Goal: Complete application form: Complete application form

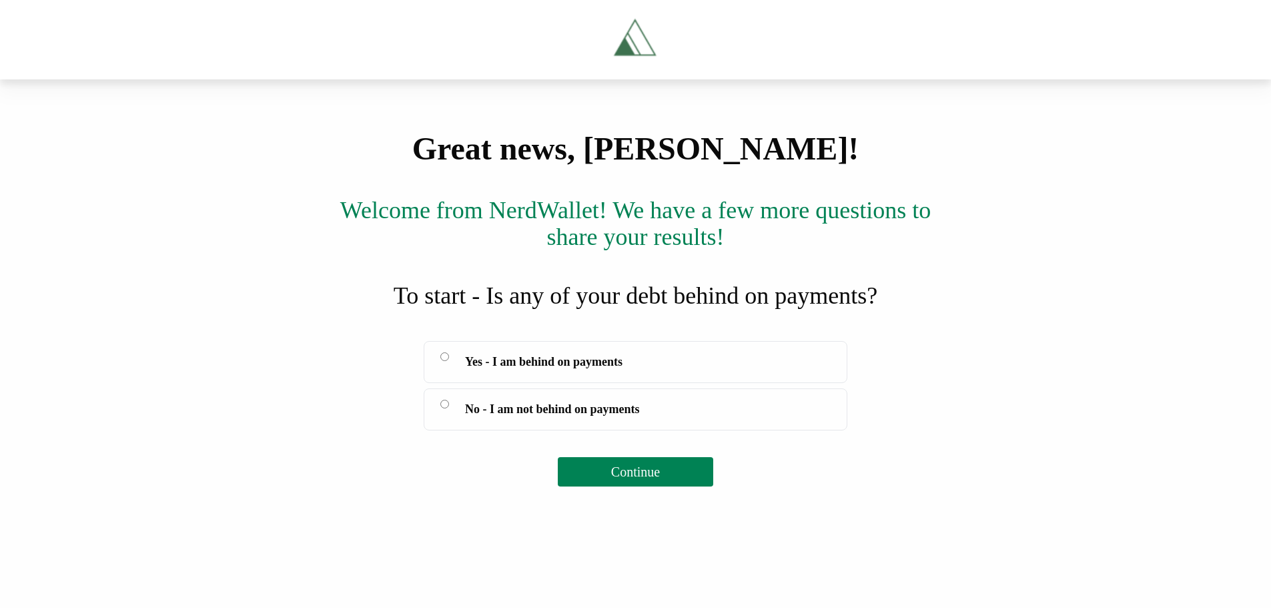
scroll to position [61, 0]
click at [636, 479] on span "Continue" at bounding box center [635, 471] width 49 height 15
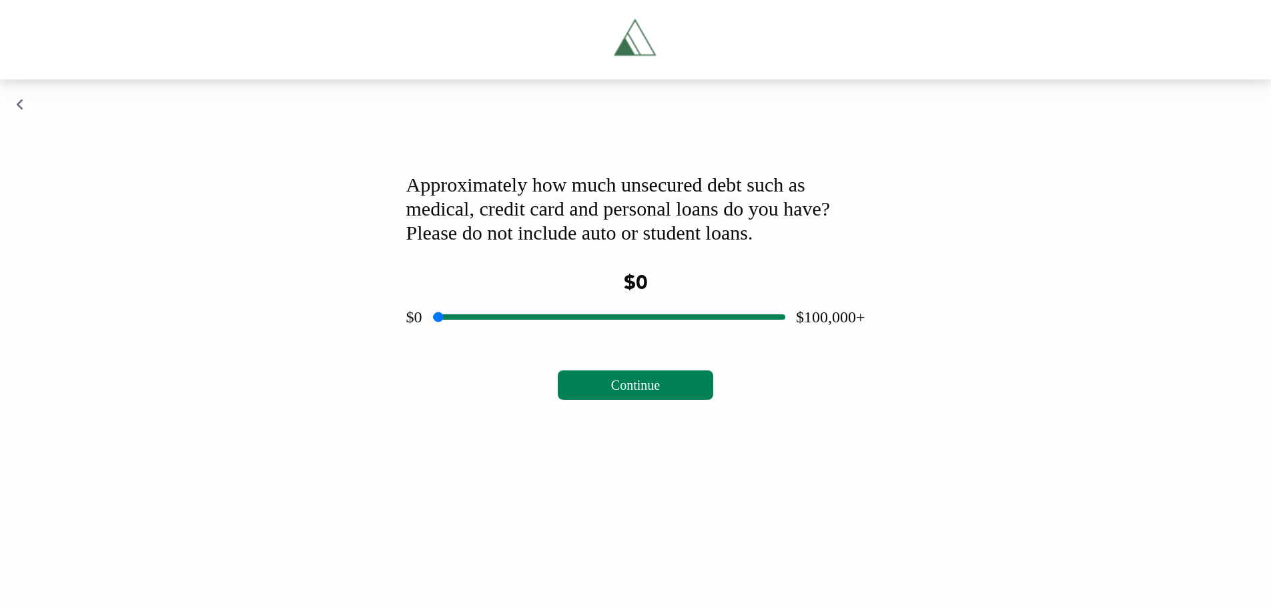
click at [604, 338] on input "range" at bounding box center [609, 317] width 352 height 43
drag, startPoint x: 604, startPoint y: 498, endPoint x: 522, endPoint y: 524, distance: 85.7
type input "*****"
click at [522, 338] on input "range" at bounding box center [609, 317] width 352 height 43
click at [579, 400] on button "Continue" at bounding box center [635, 384] width 155 height 29
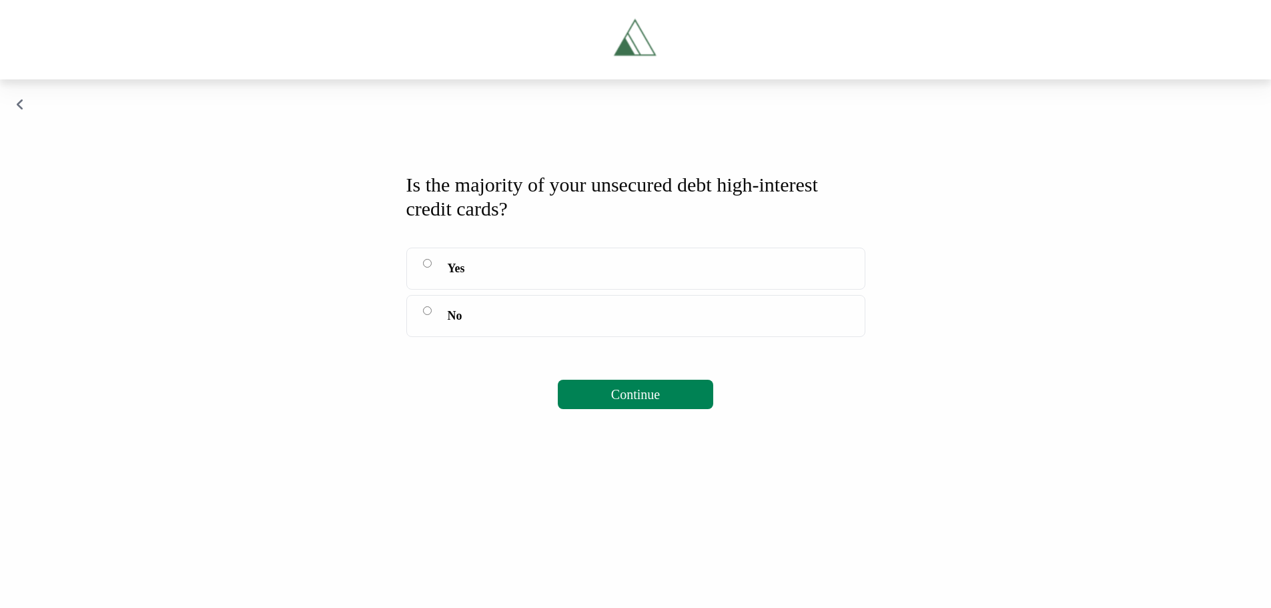
click at [606, 409] on button "Continue" at bounding box center [635, 394] width 155 height 29
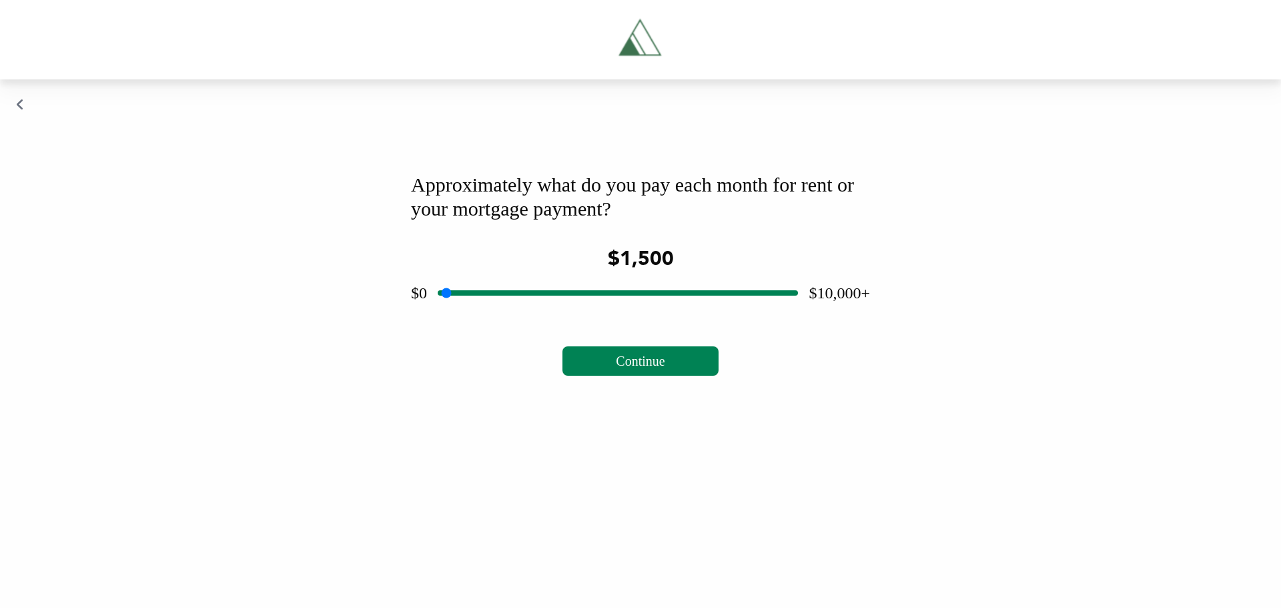
drag, startPoint x: 613, startPoint y: 475, endPoint x: 498, endPoint y: 475, distance: 114.8
type input "****"
click at [498, 314] on input "range" at bounding box center [618, 293] width 360 height 43
click at [594, 376] on button "Continue" at bounding box center [640, 360] width 155 height 29
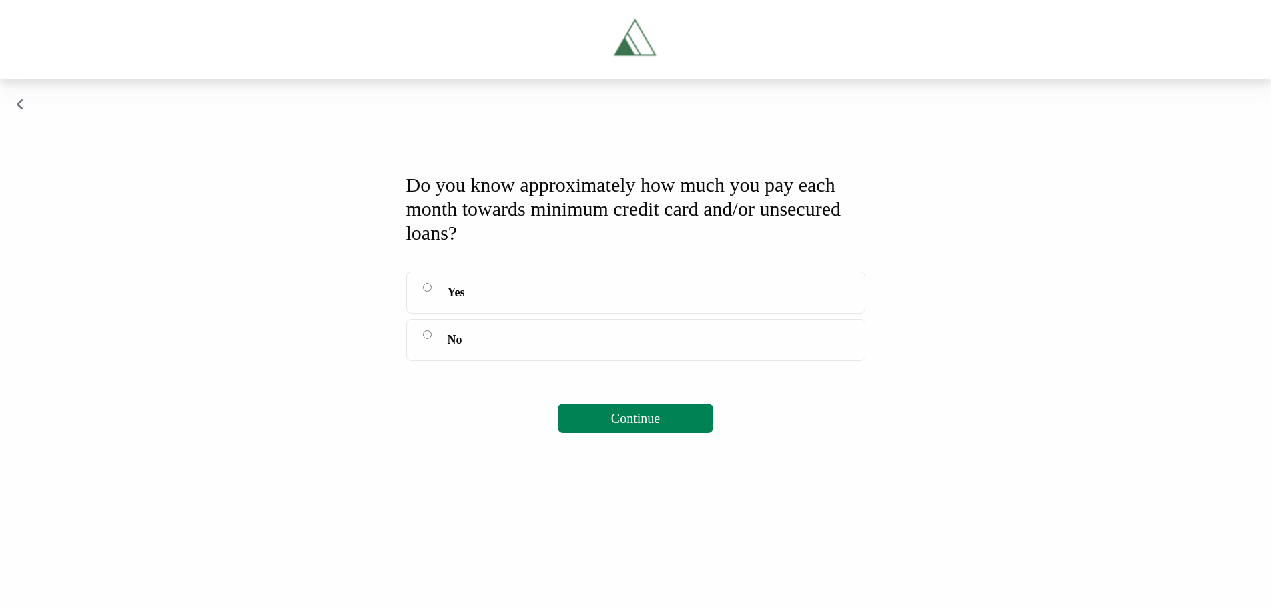
scroll to position [34, 0]
click at [578, 433] on button "Continue" at bounding box center [635, 418] width 155 height 29
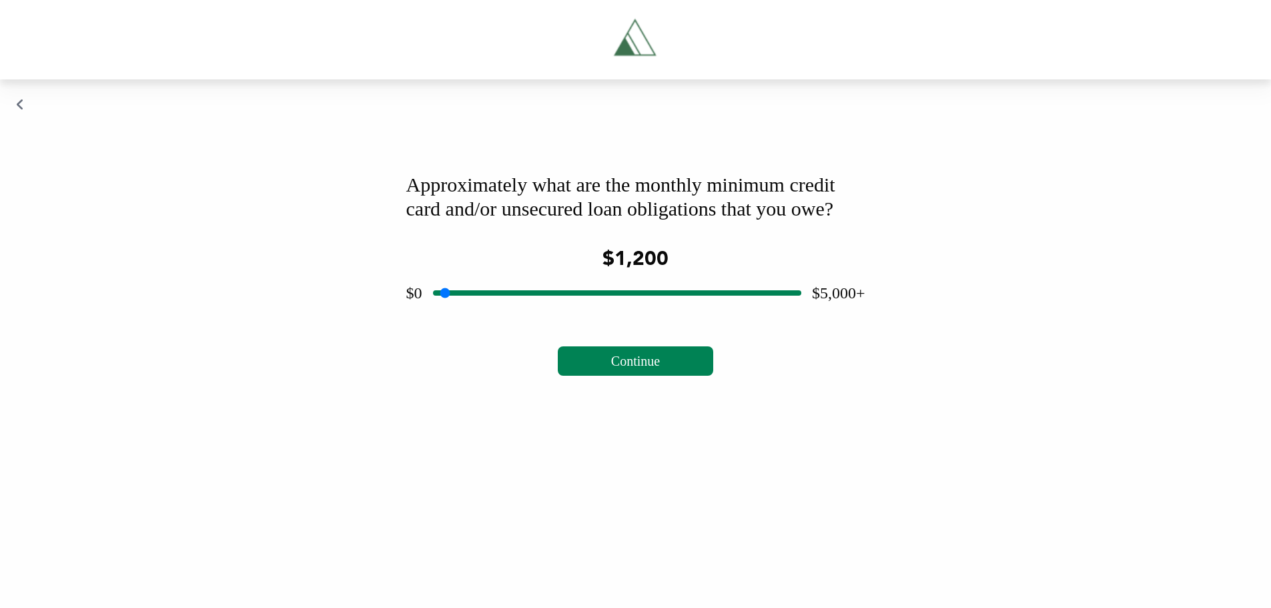
drag, startPoint x: 614, startPoint y: 496, endPoint x: 524, endPoint y: 494, distance: 90.1
click at [524, 314] on input "range" at bounding box center [617, 293] width 368 height 43
click at [667, 376] on button "Continue" at bounding box center [635, 360] width 155 height 29
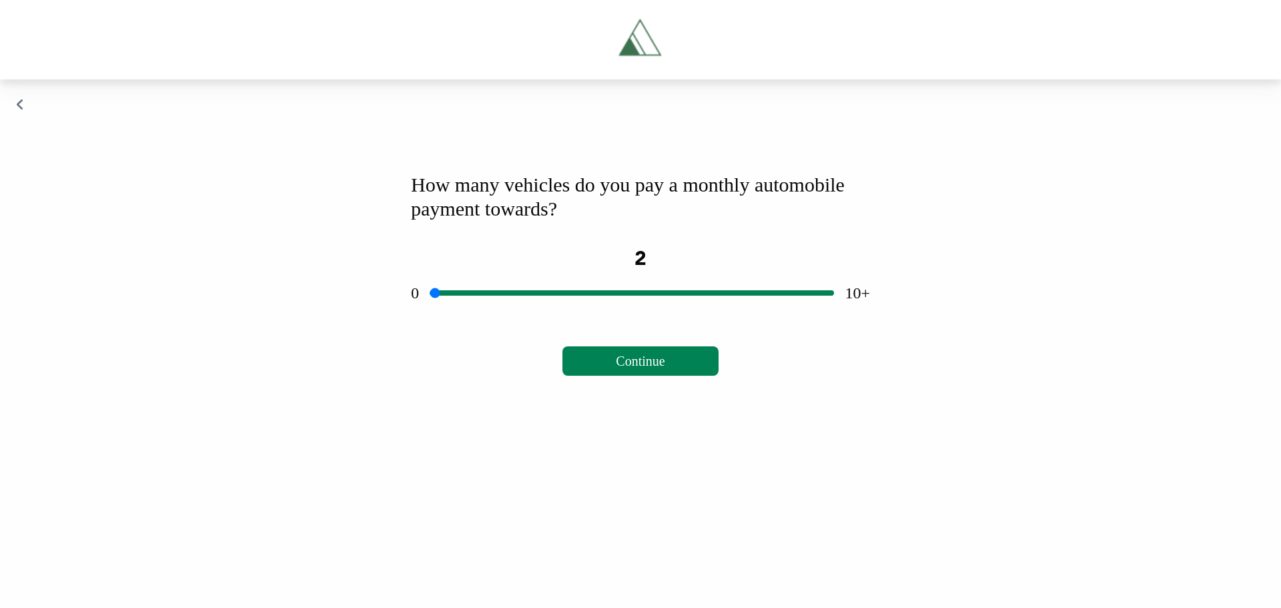
drag, startPoint x: 634, startPoint y: 474, endPoint x: 497, endPoint y: 476, distance: 136.8
click at [497, 314] on input "range" at bounding box center [632, 293] width 404 height 43
click at [657, 368] on span "Continue" at bounding box center [640, 361] width 49 height 15
drag, startPoint x: 618, startPoint y: 477, endPoint x: 492, endPoint y: 475, distance: 125.5
type input "***"
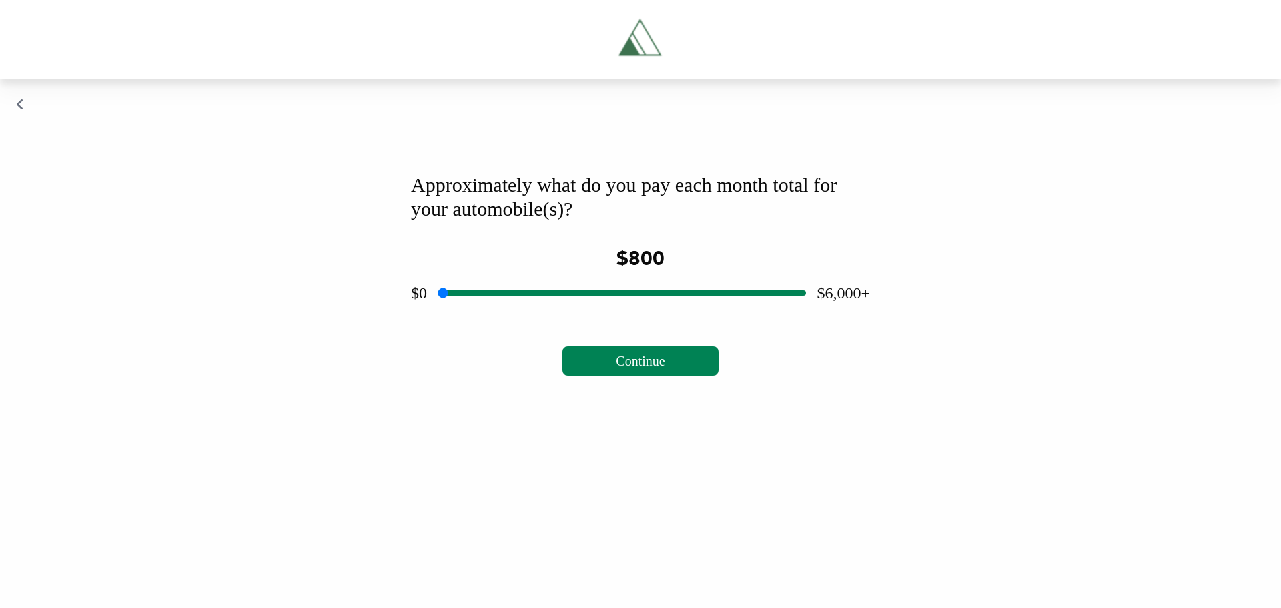
click at [492, 314] on input "range" at bounding box center [622, 293] width 368 height 43
click at [591, 376] on button "Continue" at bounding box center [640, 360] width 155 height 29
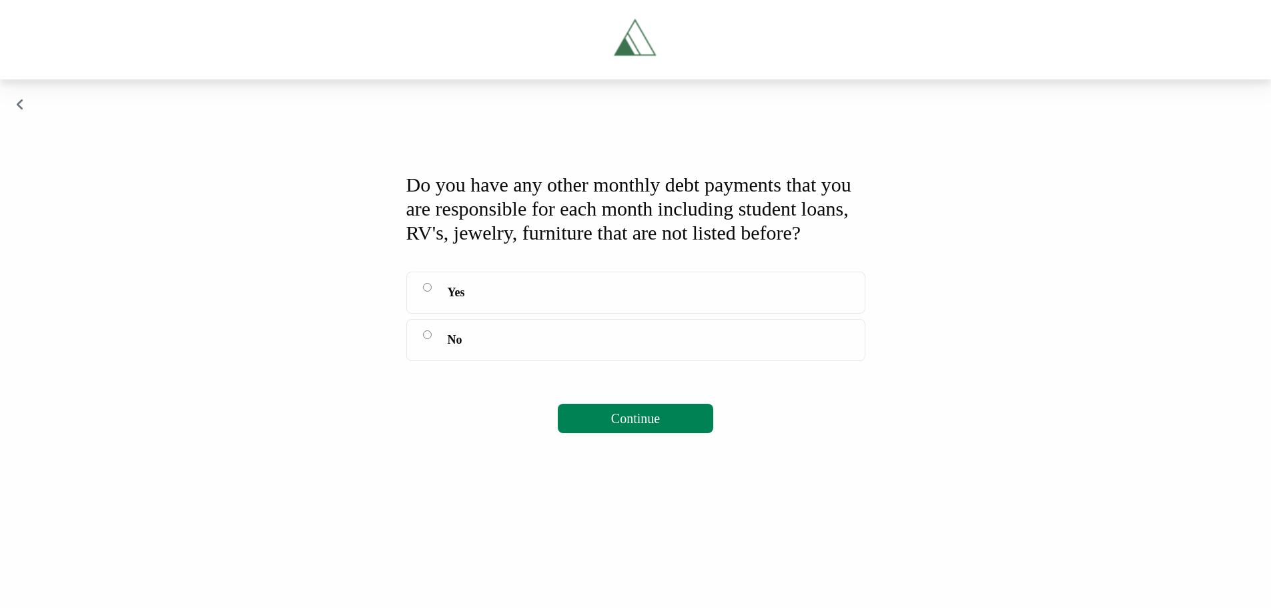
scroll to position [58, 0]
click at [649, 449] on div "Do you have any other monthly debt payments that you are responsible for each m…" at bounding box center [635, 303] width 491 height 292
click at [633, 426] on span "Continue" at bounding box center [635, 418] width 49 height 15
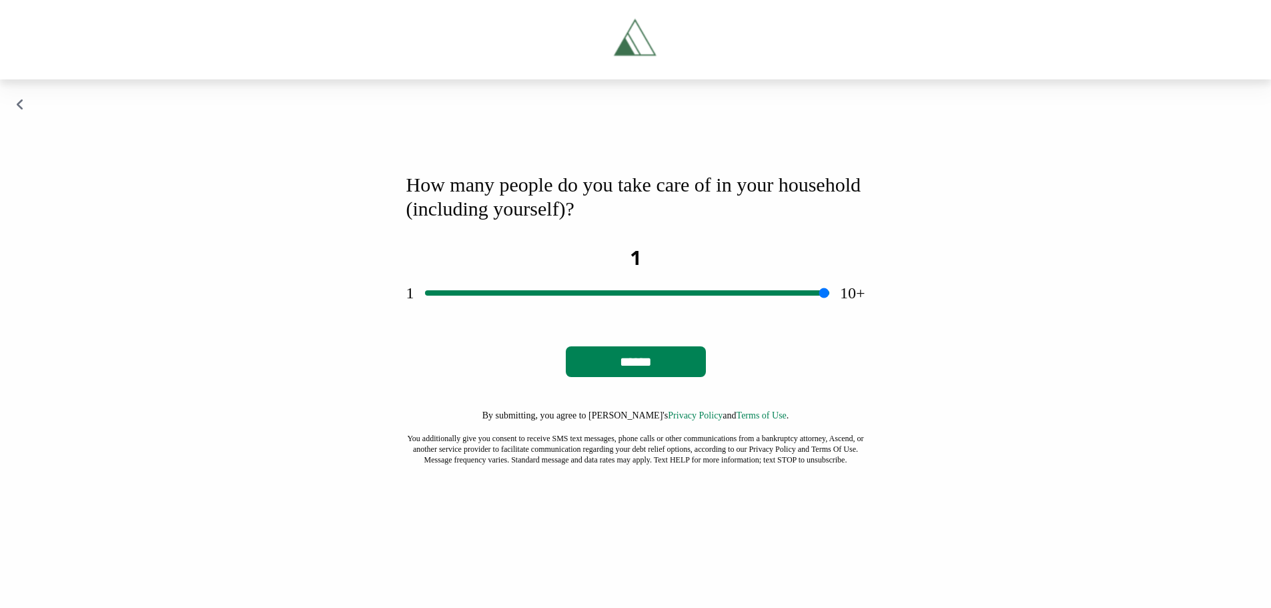
drag, startPoint x: 645, startPoint y: 477, endPoint x: 424, endPoint y: 478, distance: 220.9
type input "*"
click at [425, 314] on input "range" at bounding box center [627, 293] width 404 height 43
click at [429, 314] on input "range" at bounding box center [627, 293] width 404 height 43
click at [647, 377] on input "******" at bounding box center [636, 361] width 140 height 31
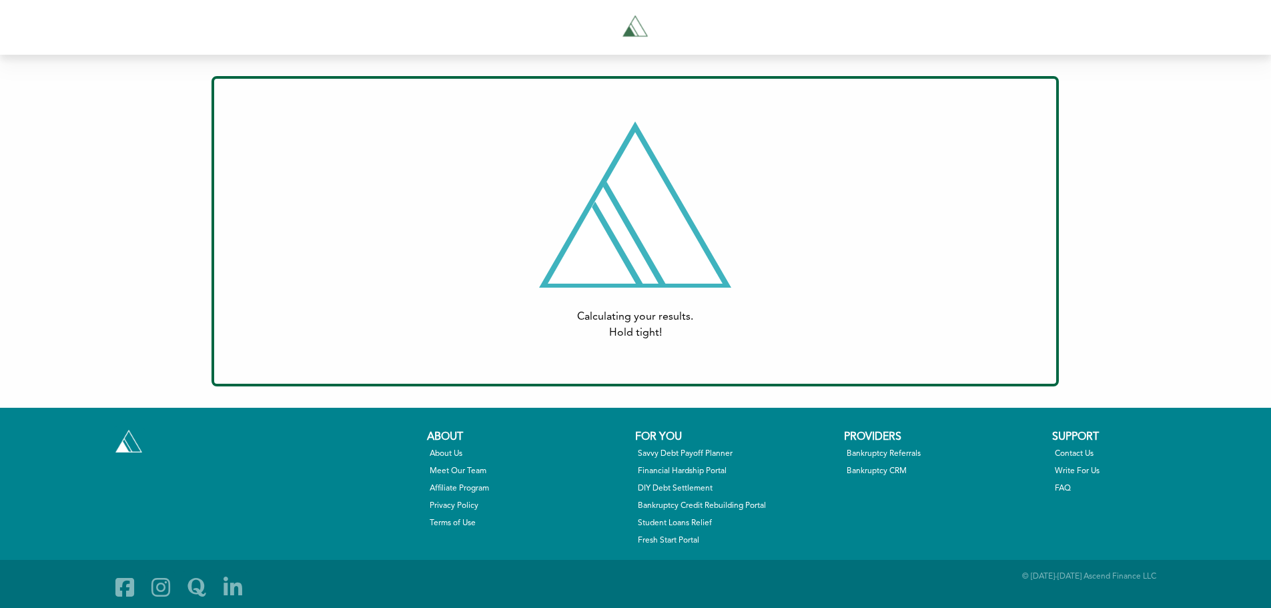
click at [25, 206] on div "Calculating your results. Hold tight! Print Email Who would you like to send th…" at bounding box center [635, 231] width 1271 height 353
click at [118, 92] on div "Calculating your results. Hold tight! Print Email Who would you like to send th…" at bounding box center [635, 231] width 1271 height 353
click at [727, 177] on div at bounding box center [635, 204] width 192 height 166
click at [629, 324] on div "Calculating your results. Hold tight!" at bounding box center [635, 325] width 757 height 32
click at [481, 287] on div "Calculating your results. Hold tight!" at bounding box center [635, 231] width 799 height 220
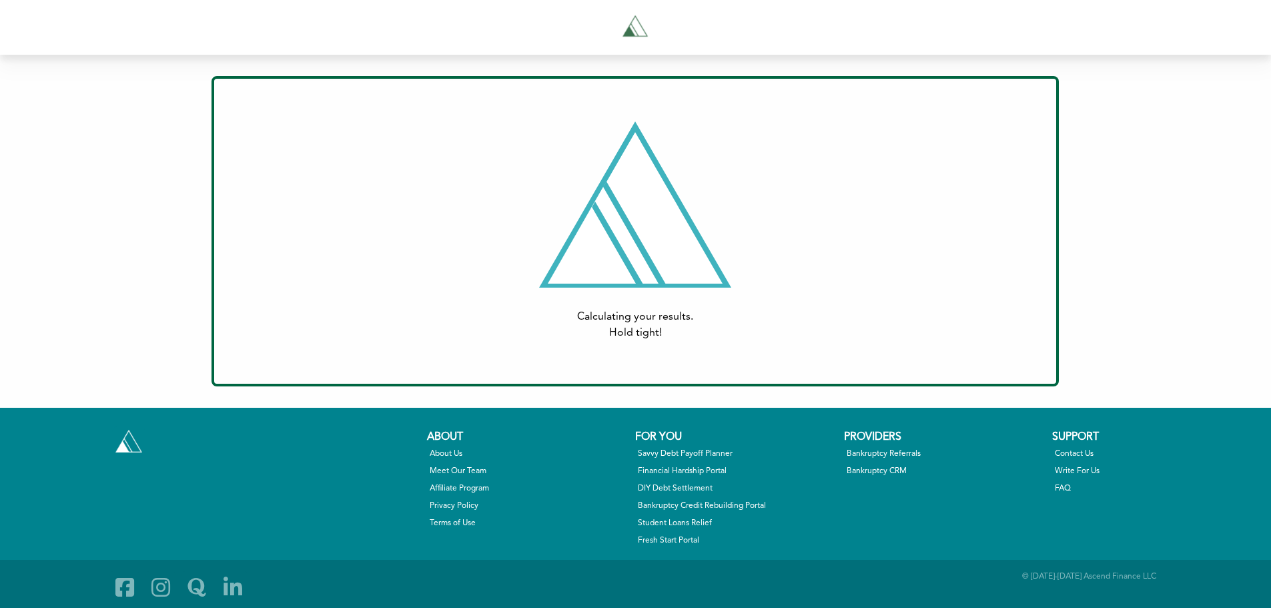
click at [51, 77] on div "Calculating your results. Hold tight! Print Email Who would you like to send th…" at bounding box center [635, 231] width 1271 height 353
click at [43, 224] on div "Calculating your results. Hold tight! Print Email Who would you like to send th…" at bounding box center [635, 231] width 1271 height 353
click at [54, 223] on div "Calculating your results. Hold tight! Print Email Who would you like to send th…" at bounding box center [635, 231] width 1271 height 353
click at [57, 224] on div "Calculating your results. Hold tight! Print Email Who would you like to send th…" at bounding box center [635, 231] width 1271 height 353
click at [55, 224] on div "Calculating your results. Hold tight! Print Email Who would you like to send th…" at bounding box center [635, 231] width 1271 height 353
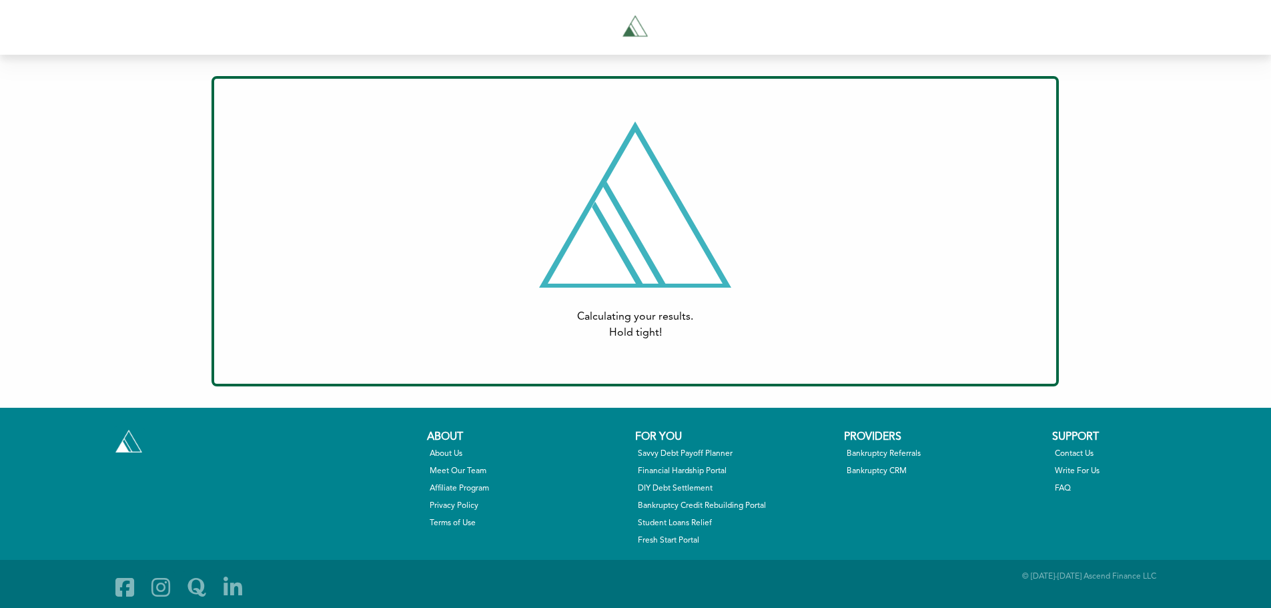
click at [3, 55] on div "Calculating your results. Hold tight! Print Email Who would you like to send th…" at bounding box center [635, 231] width 1271 height 353
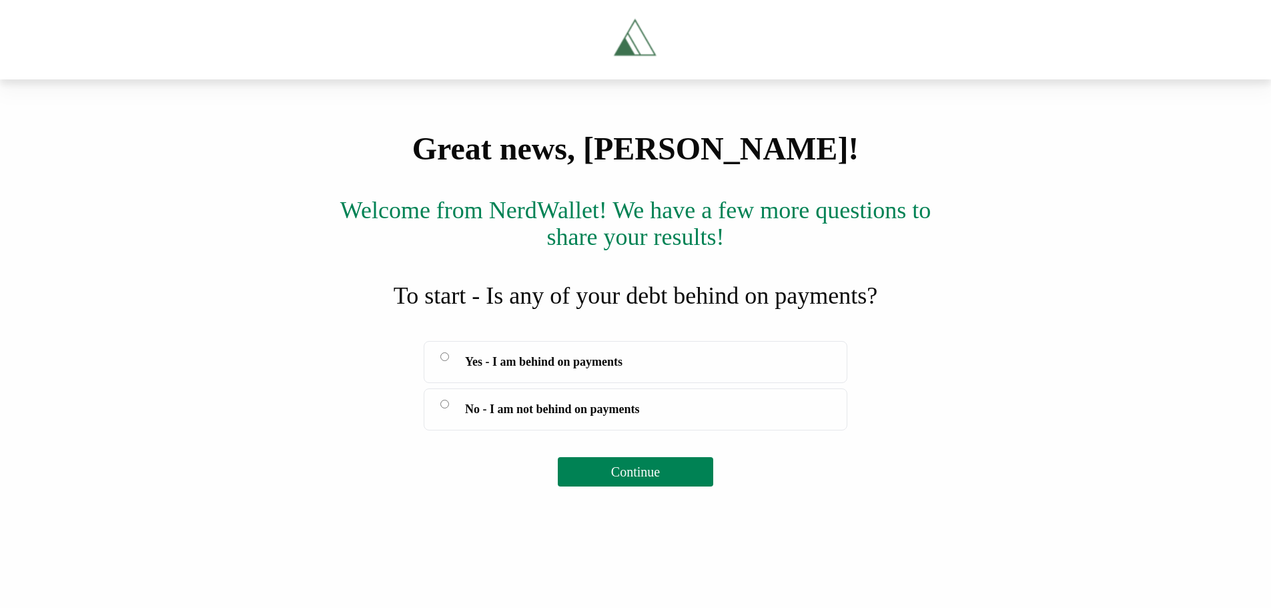
scroll to position [61, 0]
click at [606, 486] on button "Continue" at bounding box center [635, 471] width 155 height 29
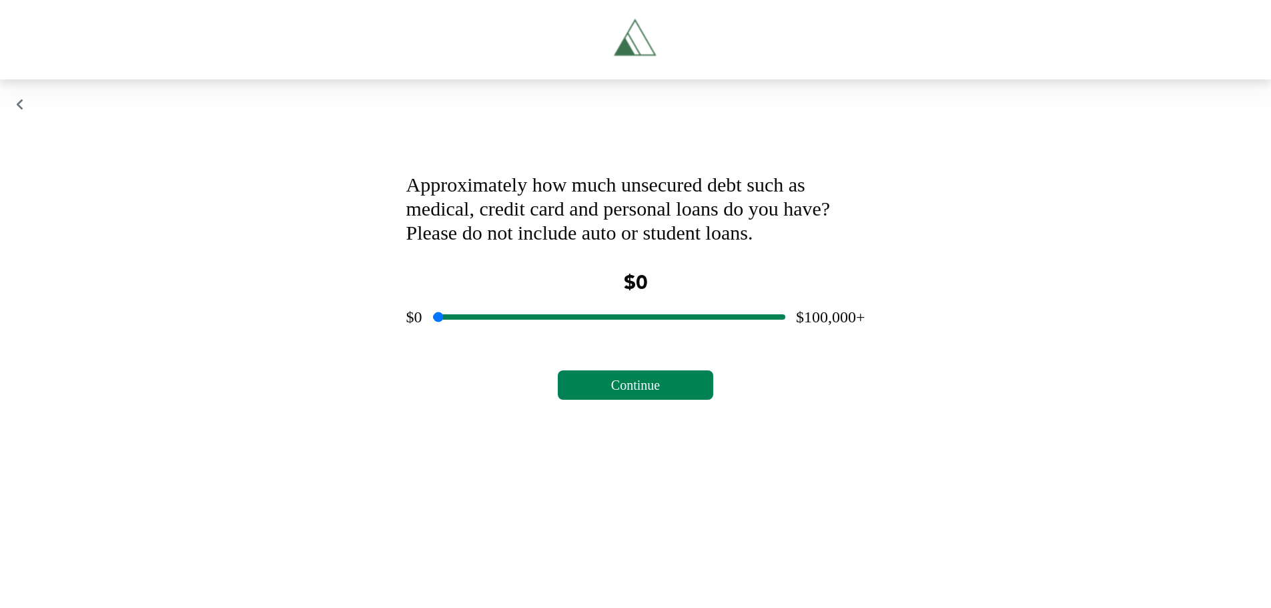
click at [608, 338] on input "range" at bounding box center [609, 317] width 352 height 43
drag, startPoint x: 608, startPoint y: 494, endPoint x: 521, endPoint y: 493, distance: 86.8
type input "*****"
click at [521, 338] on input "range" at bounding box center [609, 317] width 352 height 43
click at [639, 392] on span "Continue" at bounding box center [635, 385] width 49 height 15
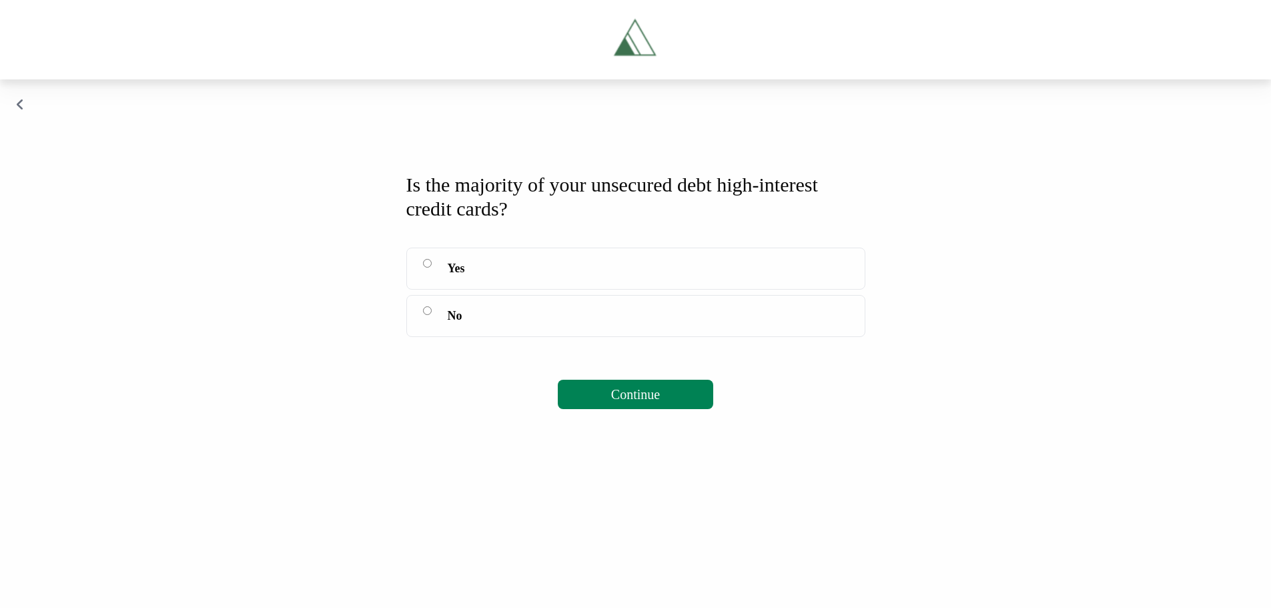
click at [641, 402] on span "Continue" at bounding box center [635, 394] width 49 height 15
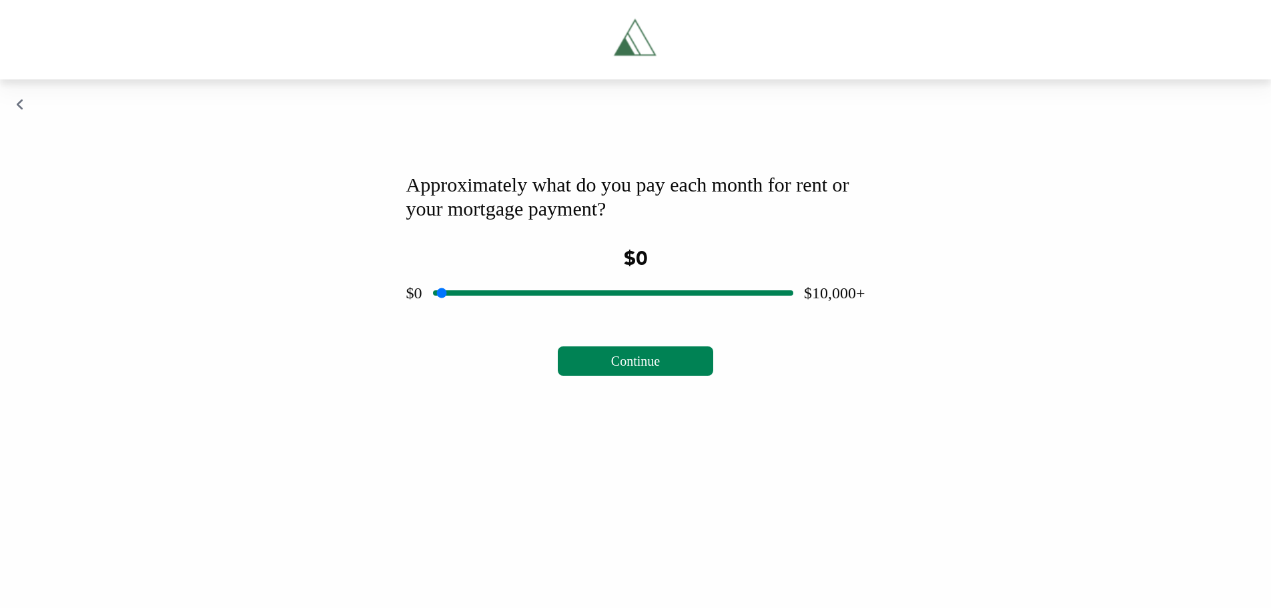
scroll to position [0, 0]
drag, startPoint x: 614, startPoint y: 478, endPoint x: 500, endPoint y: 474, distance: 113.5
click at [500, 314] on input "range" at bounding box center [618, 293] width 360 height 43
type input "****"
click at [496, 314] on input "range" at bounding box center [618, 293] width 360 height 43
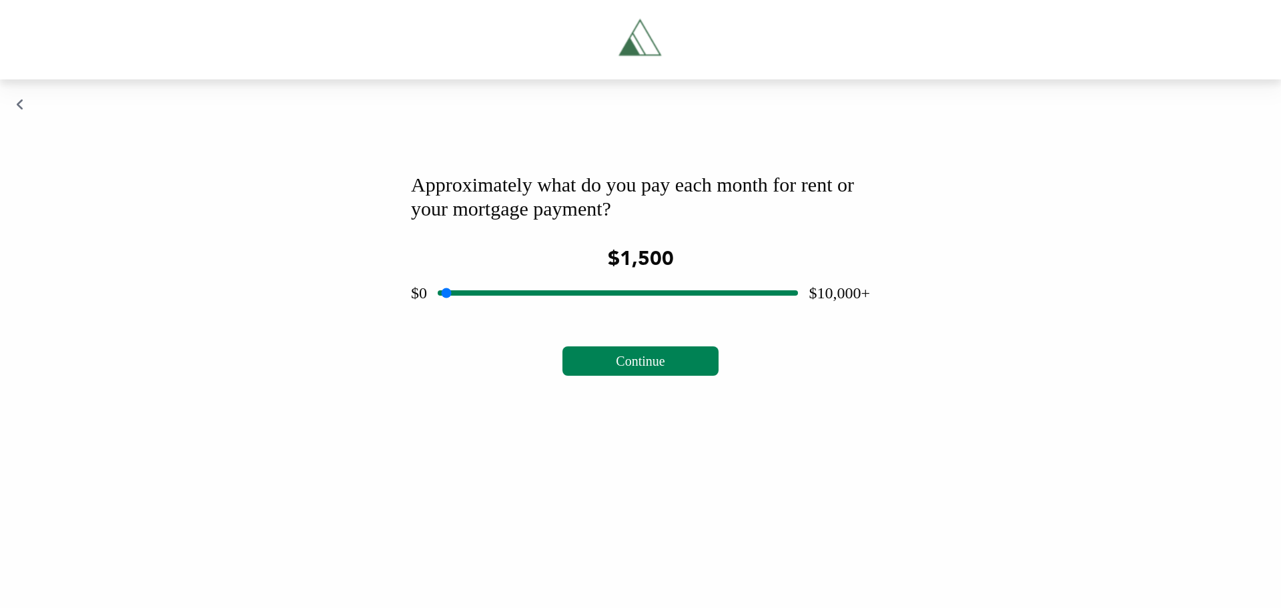
click at [629, 368] on span "Continue" at bounding box center [640, 361] width 49 height 15
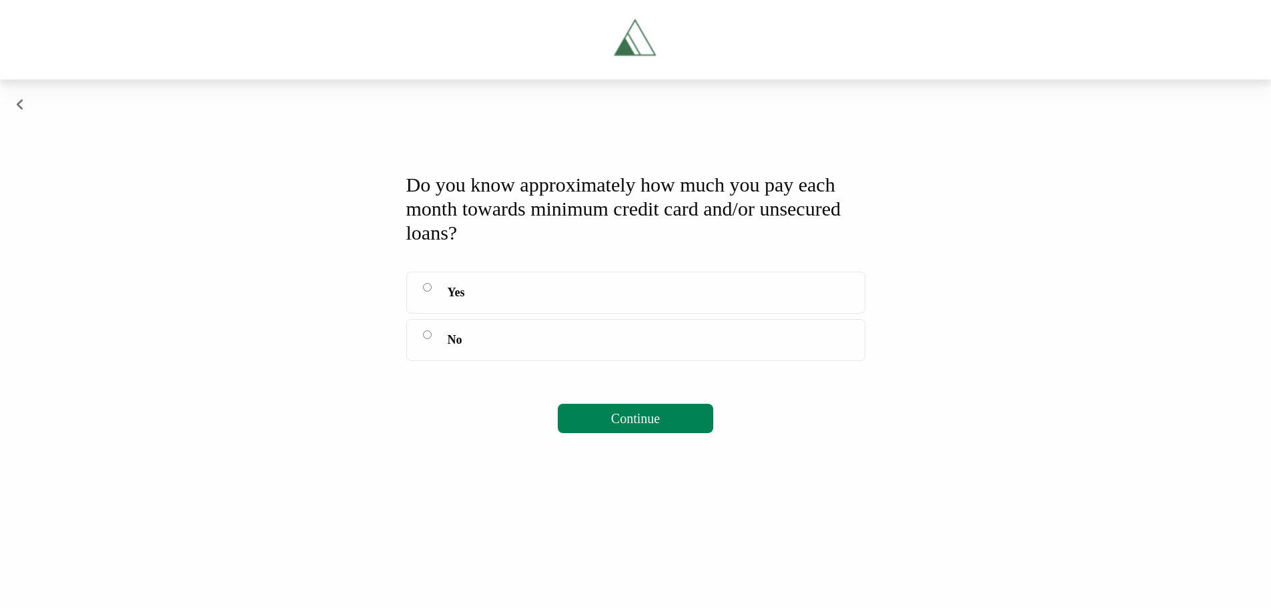
click at [640, 433] on button "Continue" at bounding box center [635, 418] width 155 height 29
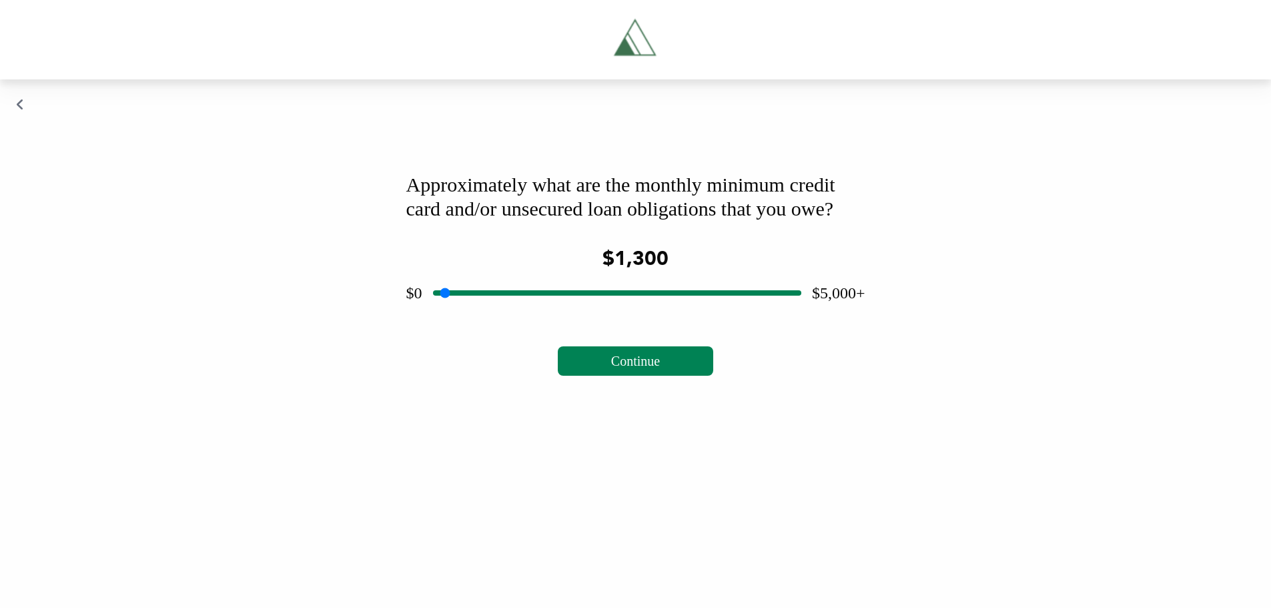
drag, startPoint x: 613, startPoint y: 502, endPoint x: 529, endPoint y: 500, distance: 84.1
click at [529, 314] on input "range" at bounding box center [617, 293] width 368 height 43
click at [591, 376] on button "Continue" at bounding box center [635, 360] width 155 height 29
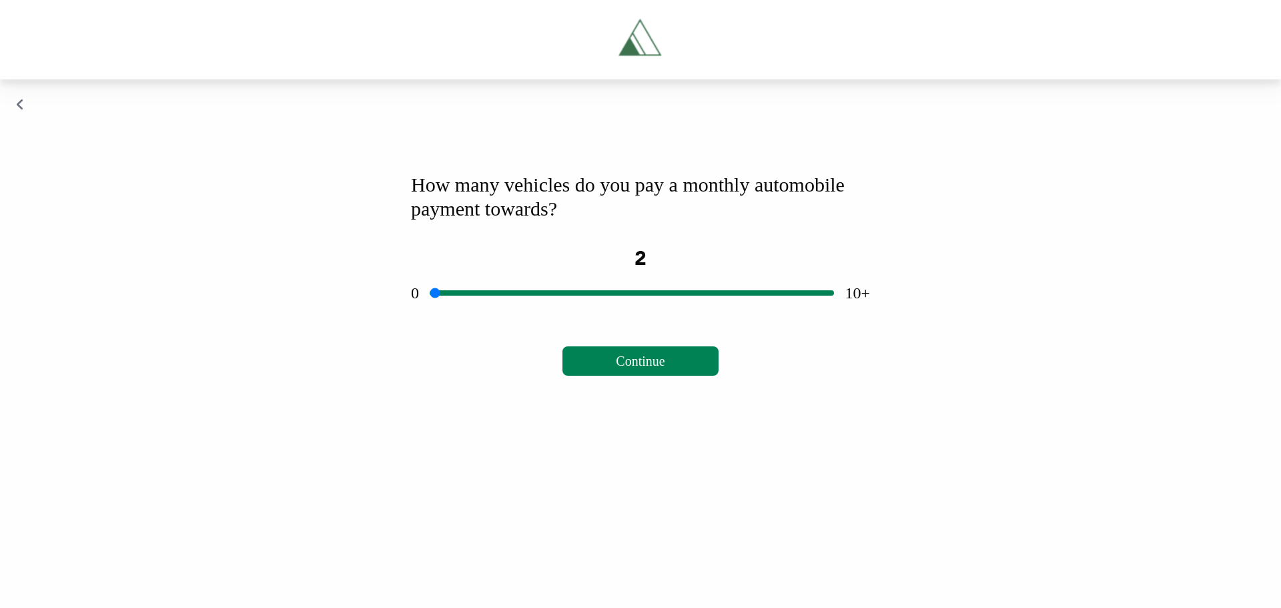
drag, startPoint x: 630, startPoint y: 472, endPoint x: 500, endPoint y: 465, distance: 130.3
click at [500, 314] on input "range" at bounding box center [632, 293] width 404 height 43
click at [617, 376] on button "Continue" at bounding box center [640, 360] width 155 height 29
drag, startPoint x: 629, startPoint y: 477, endPoint x: 493, endPoint y: 478, distance: 136.1
type input "***"
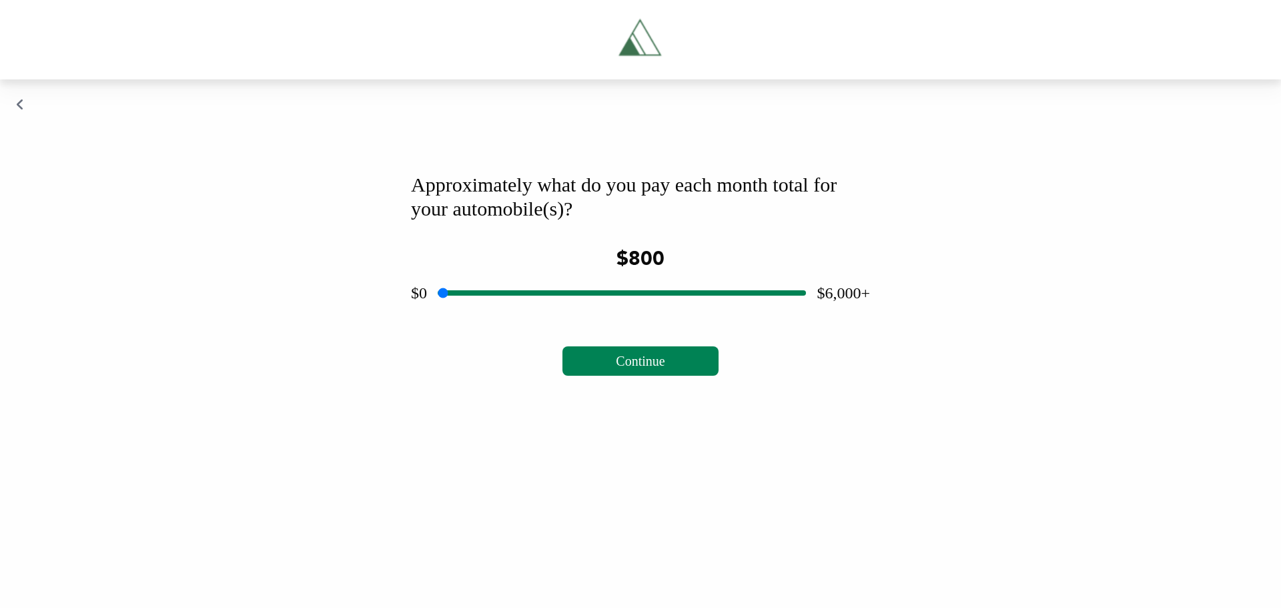
click at [493, 314] on input "range" at bounding box center [622, 293] width 368 height 43
click at [643, 368] on span "Continue" at bounding box center [640, 361] width 49 height 15
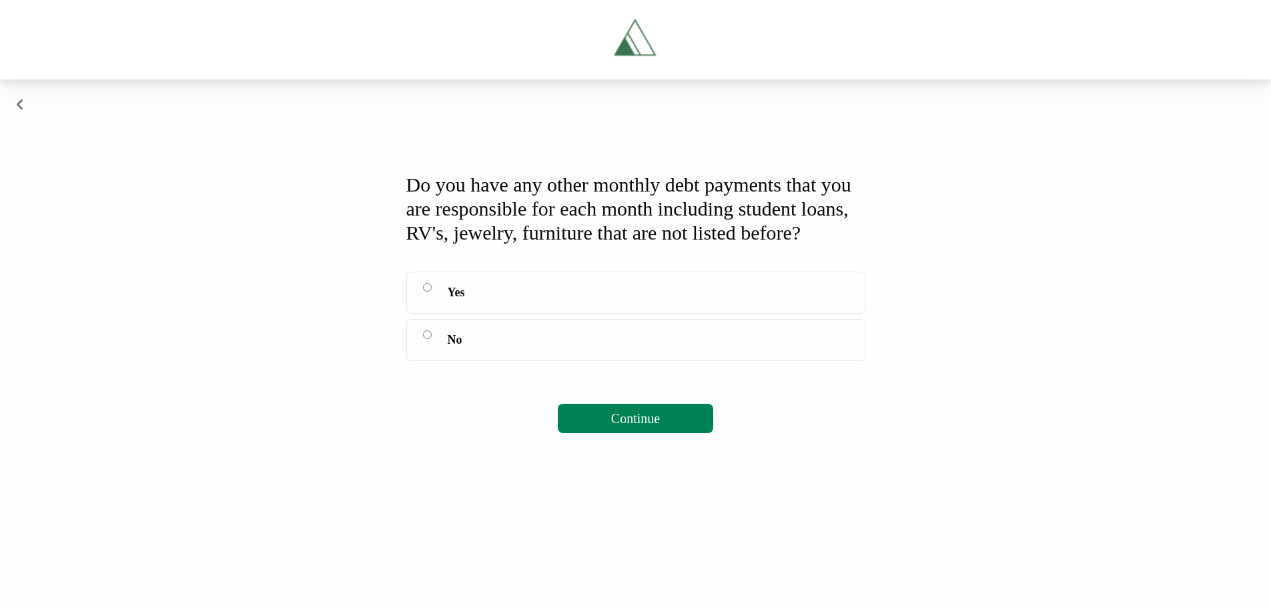
scroll to position [58, 0]
click at [629, 426] on span "Continue" at bounding box center [635, 418] width 49 height 15
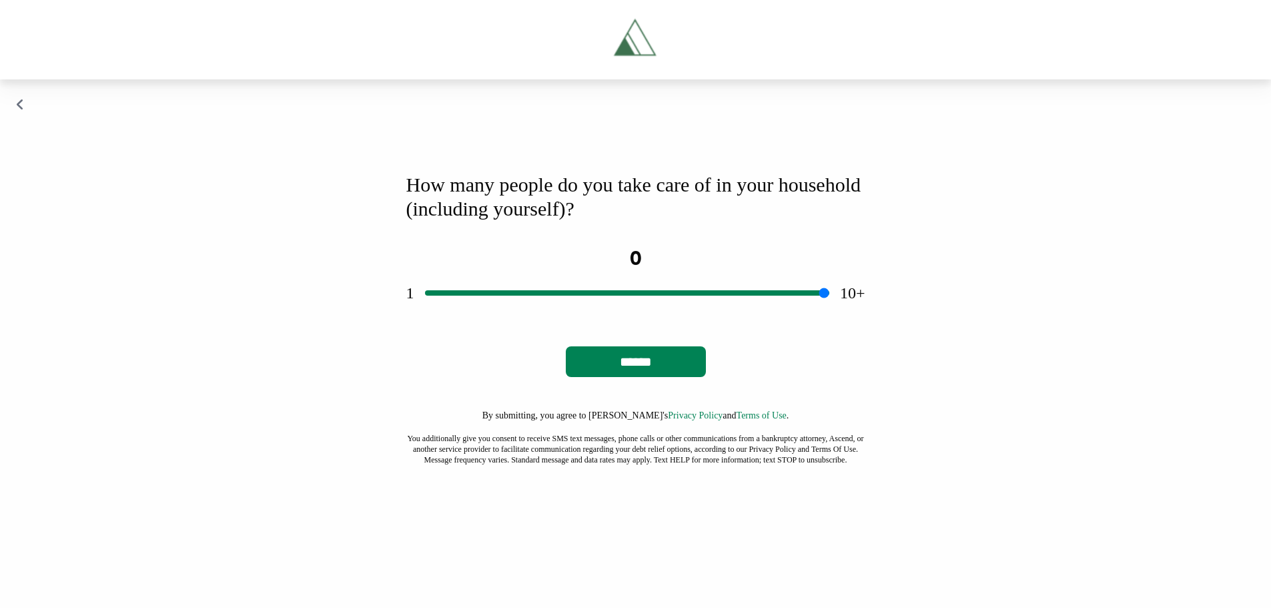
scroll to position [0, 0]
drag, startPoint x: 645, startPoint y: 474, endPoint x: 333, endPoint y: 476, distance: 311.6
type input "*"
click at [425, 314] on input "range" at bounding box center [627, 293] width 404 height 43
click at [633, 377] on input "******" at bounding box center [636, 361] width 140 height 31
